Goal: Task Accomplishment & Management: Use online tool/utility

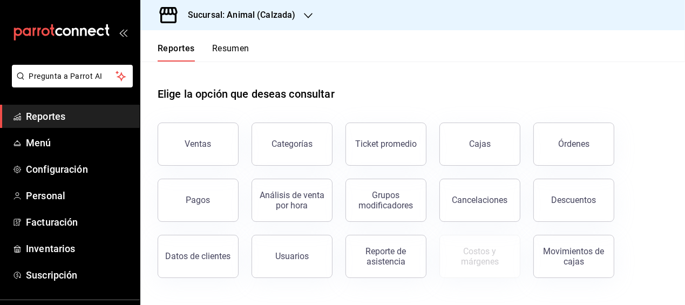
click at [361, 89] on div "Elige la opción que deseas consultar" at bounding box center [413, 86] width 510 height 48
click at [226, 140] on button "Ventas" at bounding box center [198, 144] width 81 height 43
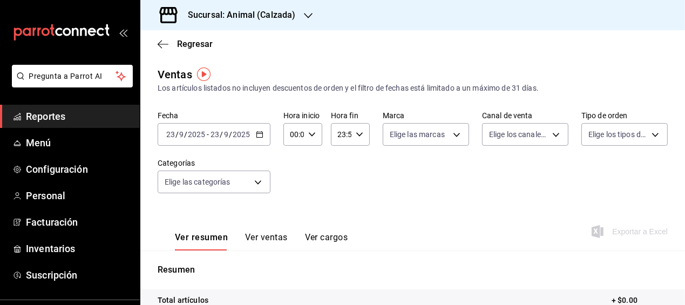
click at [258, 131] on icon "button" at bounding box center [260, 135] width 8 height 8
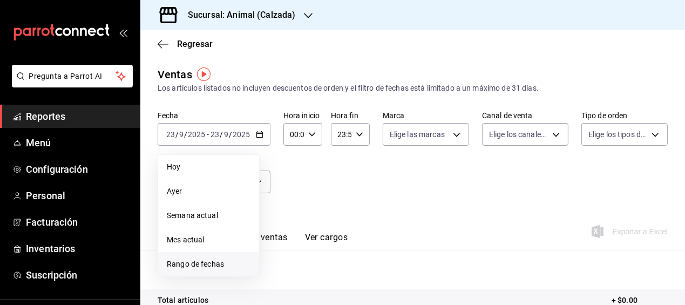
click at [204, 262] on span "Rango de fechas" at bounding box center [209, 264] width 84 height 11
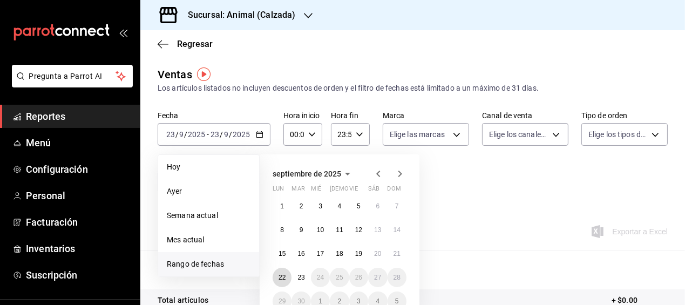
click at [287, 274] on button "22" at bounding box center [282, 277] width 19 height 19
click at [298, 278] on abbr "23" at bounding box center [301, 278] width 7 height 8
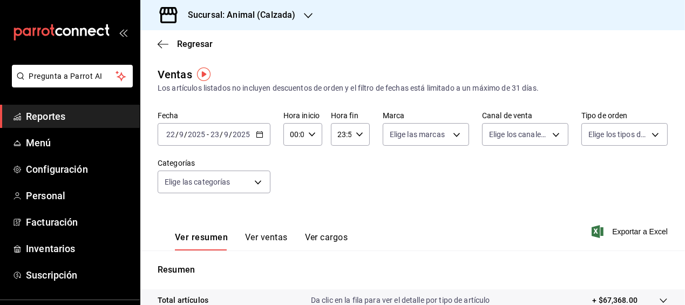
click at [309, 134] on \(Stroke\) "button" at bounding box center [312, 134] width 6 height 4
click at [291, 208] on span "05" at bounding box center [292, 208] width 2 height 9
type input "05:00"
click at [311, 162] on span "00" at bounding box center [311, 162] width 2 height 9
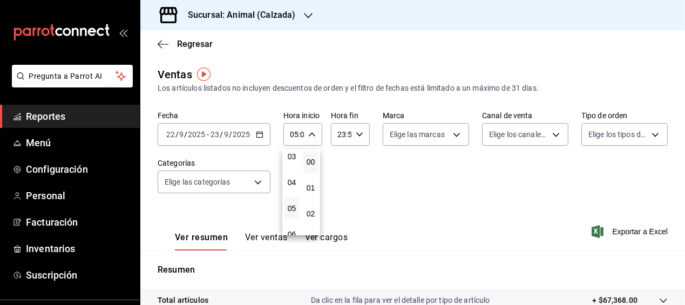
click at [356, 136] on div at bounding box center [342, 152] width 685 height 305
click at [356, 136] on \(Stroke\) "button" at bounding box center [359, 134] width 6 height 4
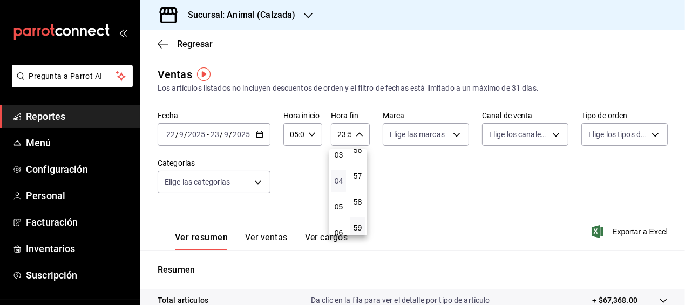
scroll to position [86, 0]
click at [338, 206] on span "05" at bounding box center [339, 205] width 2 height 9
click at [359, 165] on span "00" at bounding box center [358, 162] width 2 height 9
type input "05:00"
click at [535, 222] on div at bounding box center [342, 152] width 685 height 305
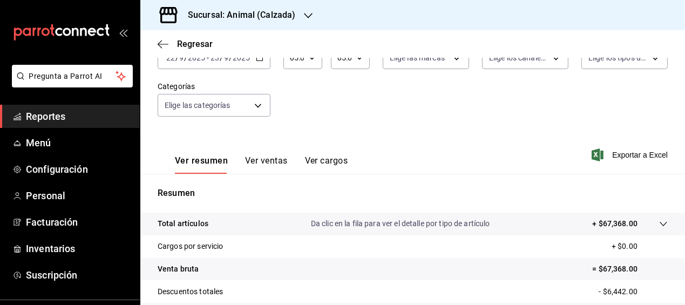
scroll to position [76, 0]
click at [612, 154] on span "Exportar a Excel" at bounding box center [631, 156] width 74 height 13
click at [193, 43] on span "Regresar" at bounding box center [195, 44] width 36 height 10
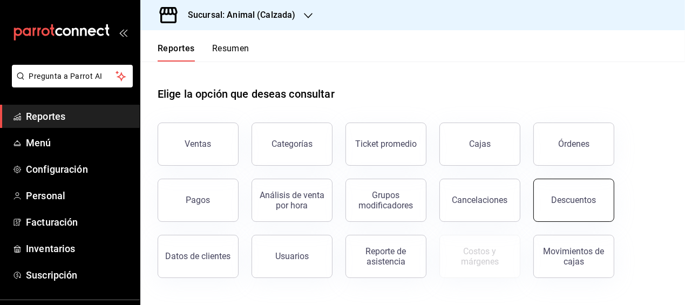
click at [552, 193] on button "Descuentos" at bounding box center [574, 200] width 81 height 43
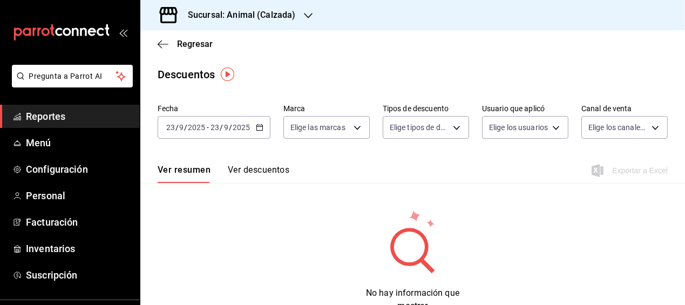
click at [260, 127] on icon "button" at bounding box center [260, 128] width 8 height 8
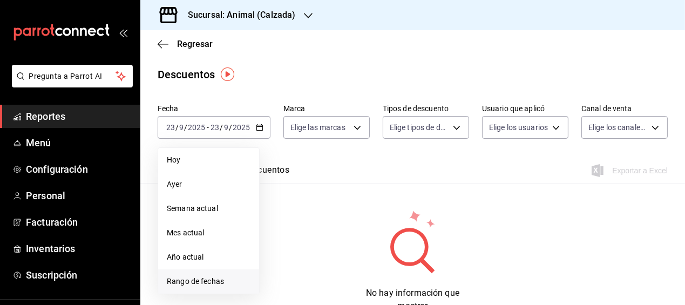
click at [190, 278] on span "Rango de fechas" at bounding box center [209, 281] width 84 height 11
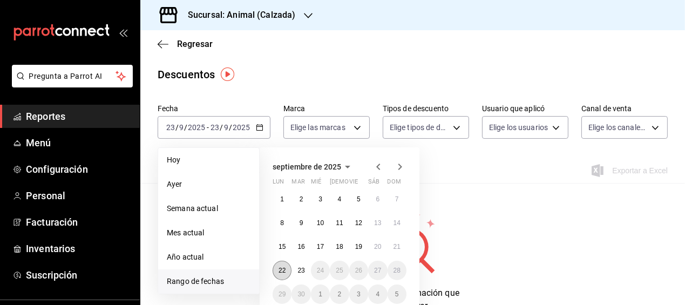
click at [280, 267] on abbr "22" at bounding box center [282, 271] width 7 height 8
click at [294, 268] on button "23" at bounding box center [301, 270] width 19 height 19
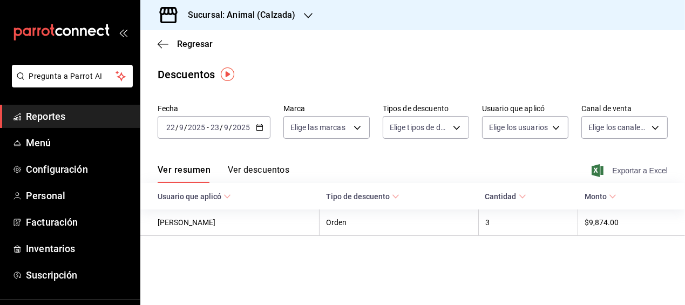
click at [619, 167] on span "Exportar a Excel" at bounding box center [631, 170] width 74 height 13
